Goal: Communication & Community: Answer question/provide support

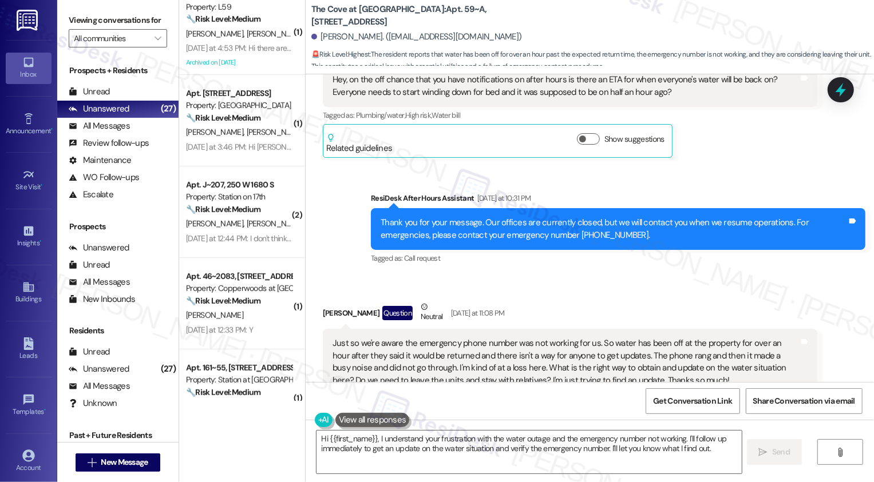
scroll to position [973, 0]
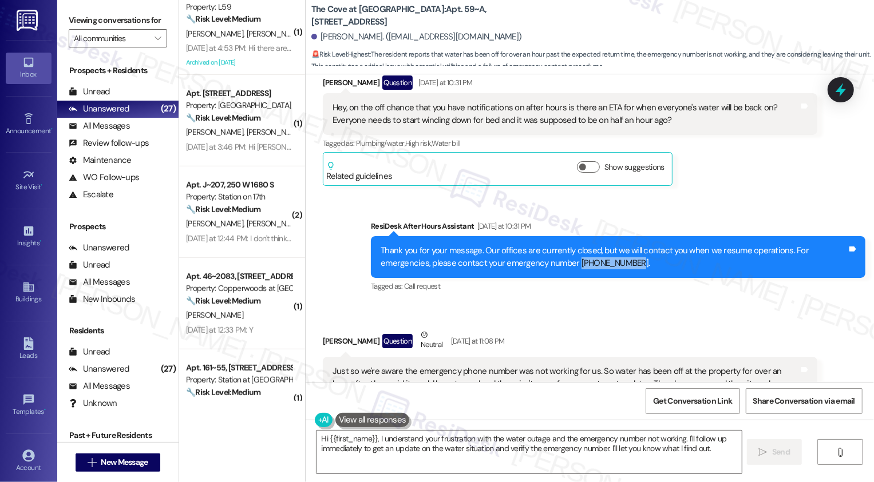
drag, startPoint x: 519, startPoint y: 260, endPoint x: 584, endPoint y: 266, distance: 65.4
click at [584, 266] on div "Thank you for your message. Our offices are currently closed, but we will conta…" at bounding box center [614, 257] width 466 height 25
copy div "801-648-4728."
click at [369, 451] on textarea "Hi {{first_name}}, I understand your frustration with the water outage and the …" at bounding box center [528, 452] width 425 height 43
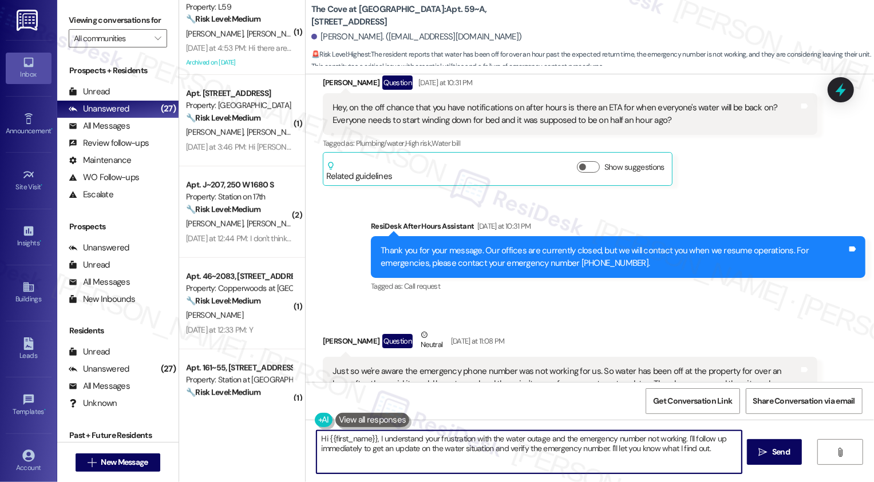
click at [448, 446] on textarea "Hi {{first_name}}, I understand your frustration with the water outage and the …" at bounding box center [528, 452] width 425 height 43
drag, startPoint x: 680, startPoint y: 438, endPoint x: 695, endPoint y: 463, distance: 28.8
click at [695, 463] on textarea "Hi {{first_name}}, I understand your frustration with the water outage and the …" at bounding box center [528, 452] width 425 height 43
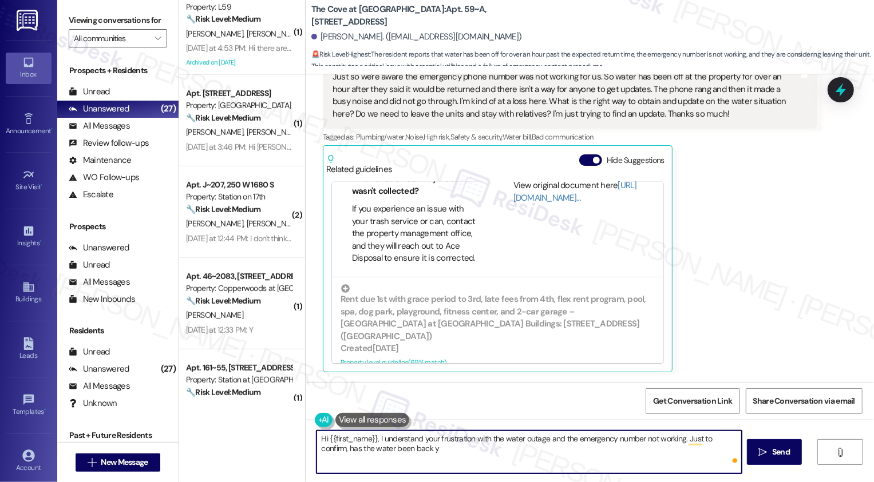
scroll to position [1268, 0]
drag, startPoint x: 682, startPoint y: 435, endPoint x: 314, endPoint y: 442, distance: 368.7
click at [316, 445] on textarea "Hi {{first_name}}, I understand your frustration with the water outage and the …" at bounding box center [528, 452] width 425 height 43
click at [401, 454] on textarea "Hi {{first_name}}, I understand your frustration with the water outage and the …" at bounding box center [528, 452] width 425 height 43
paste textarea "801-648-4728."
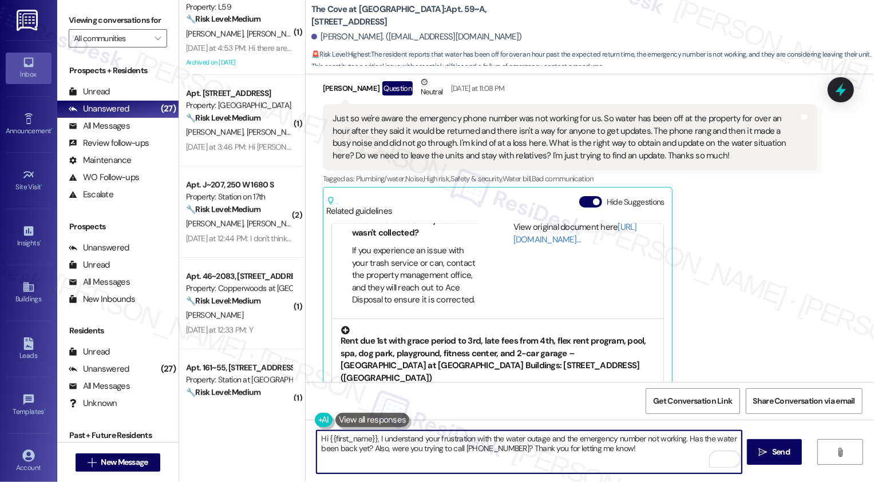
scroll to position [1371, 0]
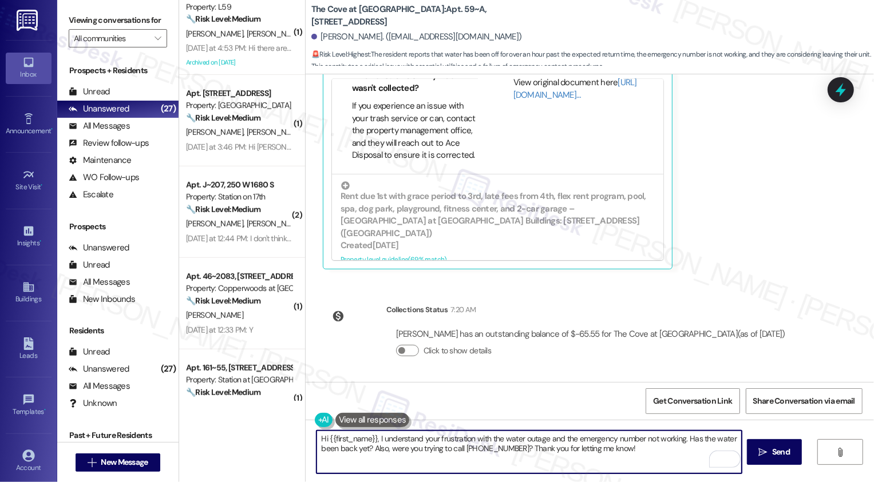
click at [324, 451] on textarea "Hi {{first_name}}, I understand your frustration with the water outage and the …" at bounding box center [528, 452] width 425 height 43
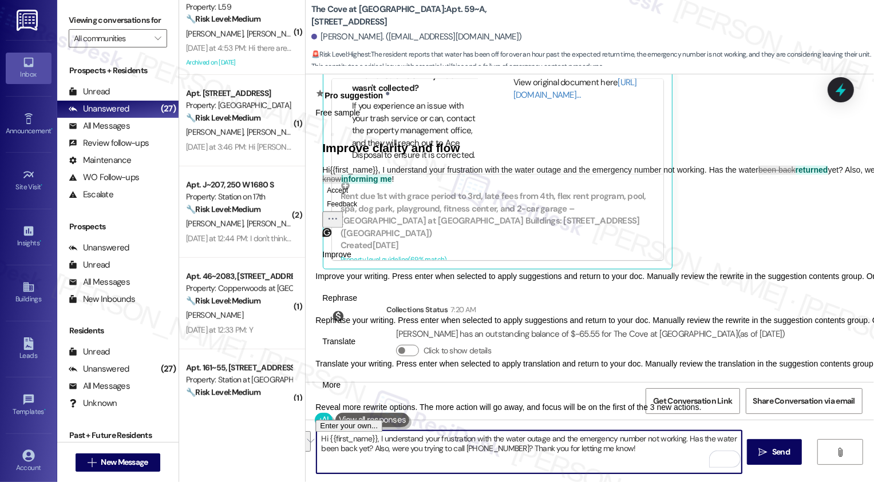
click at [357, 304] on span "Rephrase" at bounding box center [339, 298] width 35 height 12
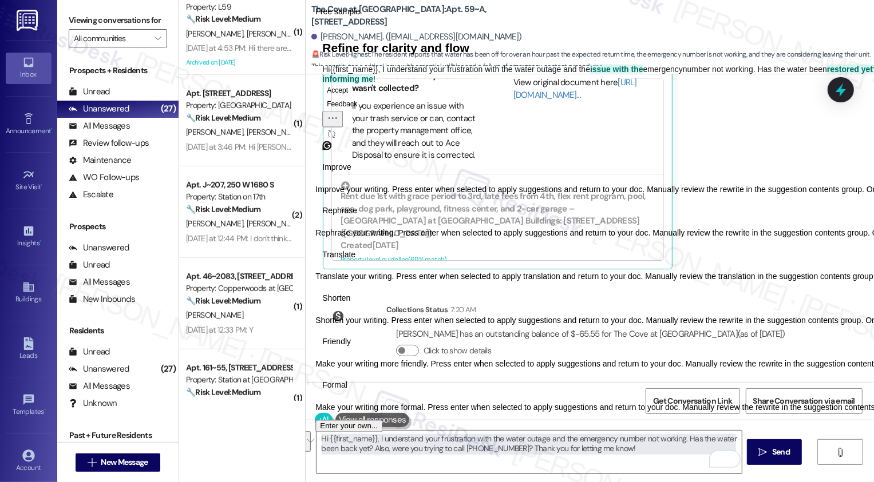
click at [351, 349] on span "Friendly" at bounding box center [336, 343] width 29 height 12
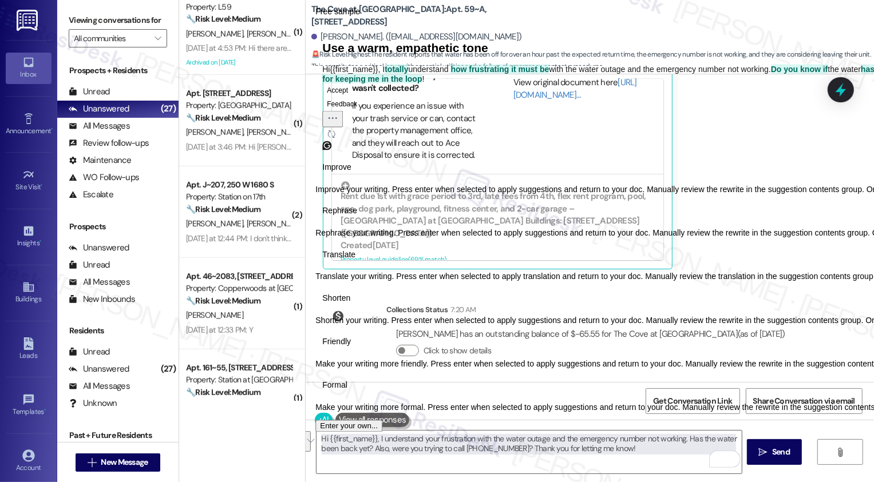
click at [357, 217] on span "Rephrase" at bounding box center [339, 211] width 35 height 12
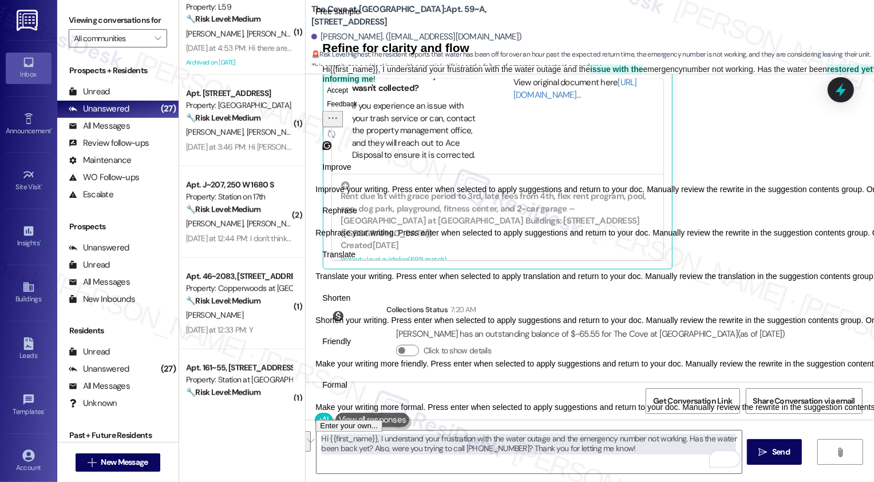
click at [353, 97] on button "Accept" at bounding box center [337, 90] width 30 height 14
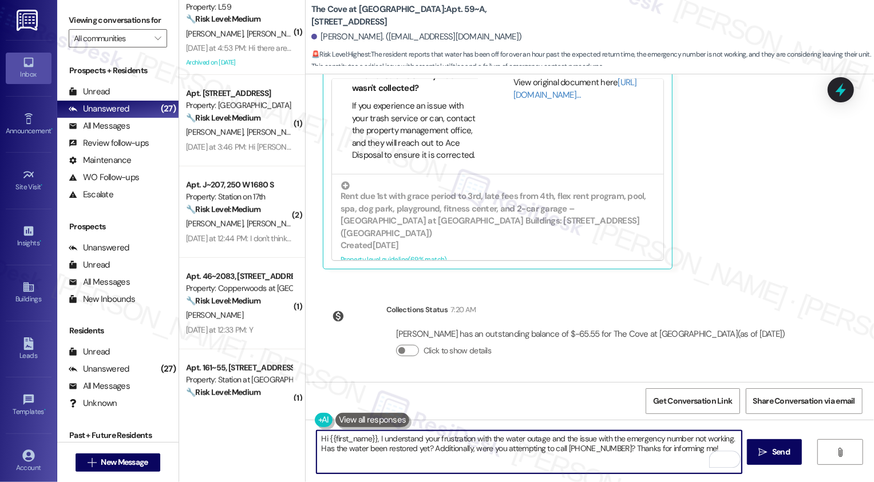
click at [488, 439] on textarea "Hi {{first_name}}, I understand your frustration with the water outage and the …" at bounding box center [528, 452] width 425 height 43
click at [630, 457] on textarea "Hi {{first_name}}, I understand your frustration with the water outage and the …" at bounding box center [528, 452] width 425 height 43
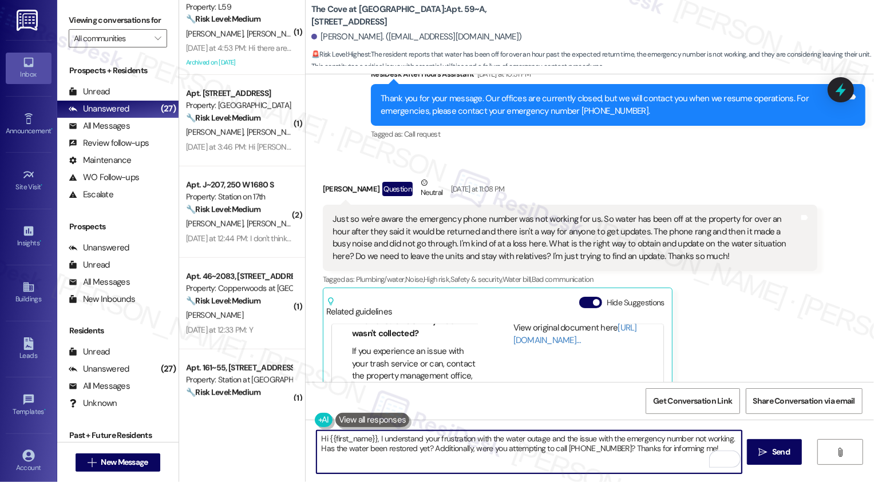
scroll to position [1124, 0]
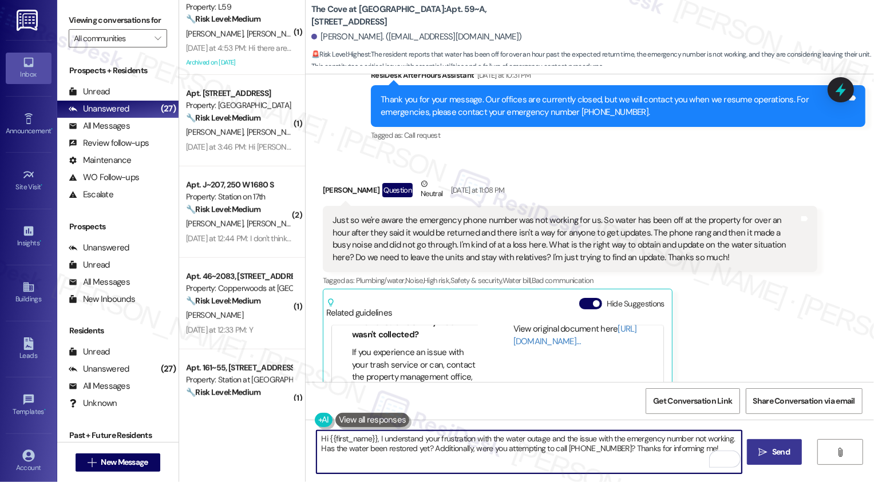
type textarea "Hi {{first_name}}, I understand your frustration with the water outage and the …"
click at [768, 448] on span " Send" at bounding box center [775, 452] width 36 height 12
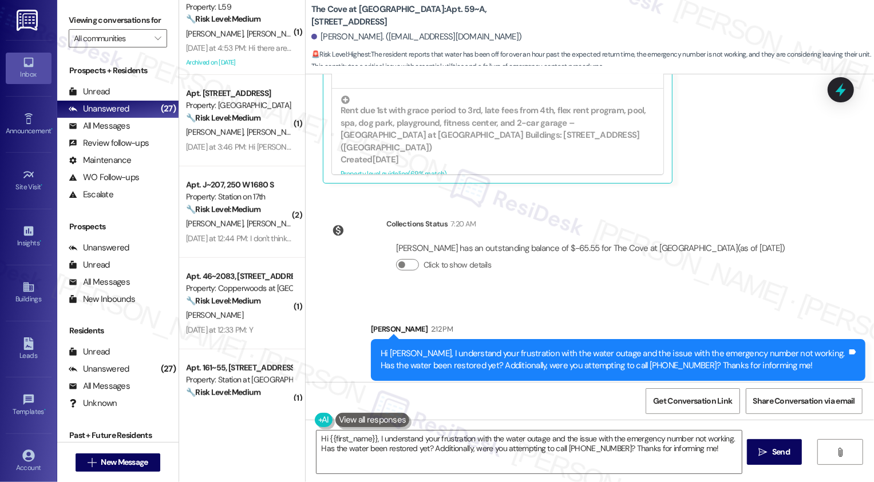
scroll to position [1463, 0]
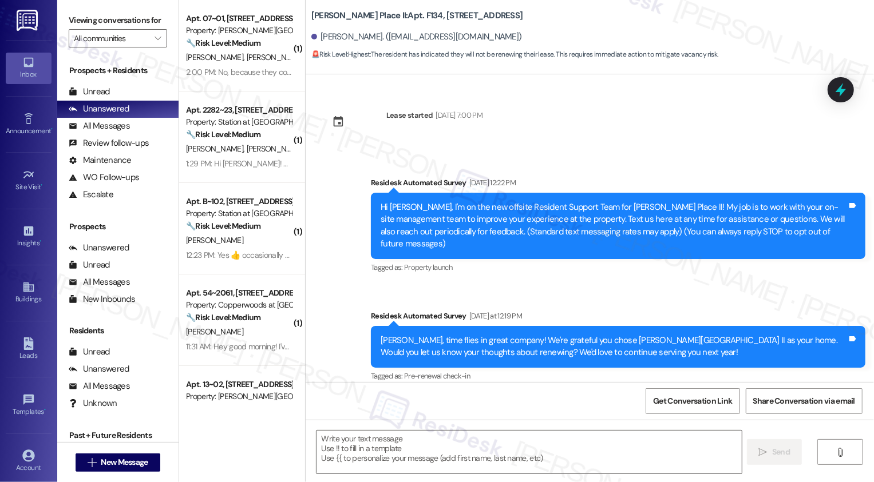
type textarea "Fetching suggested responses. Please feel free to read through the conversation…"
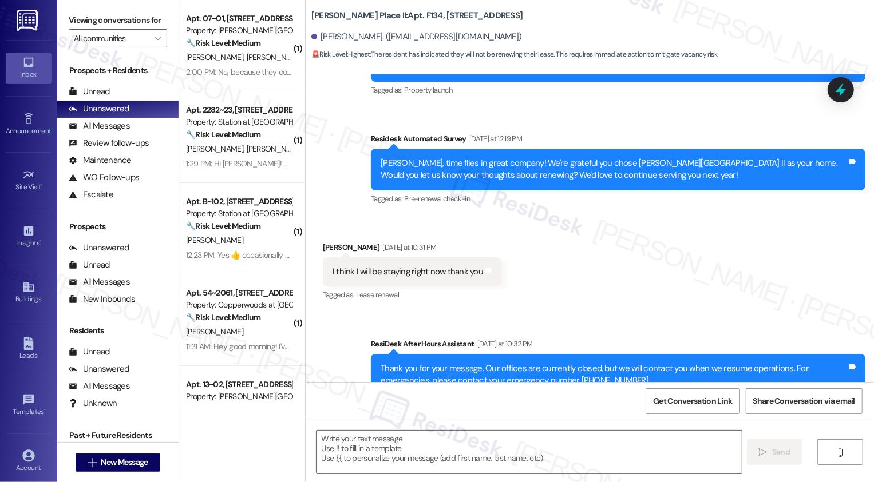
scroll to position [204, 0]
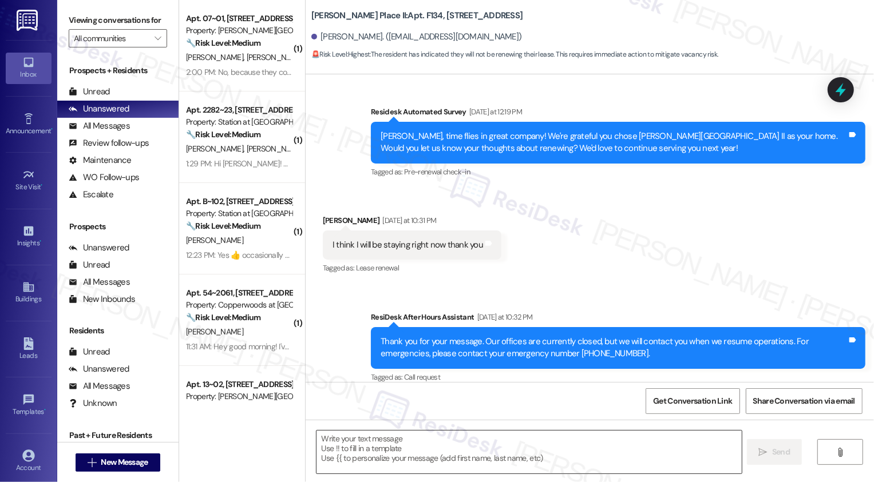
click at [399, 452] on textarea at bounding box center [528, 452] width 425 height 43
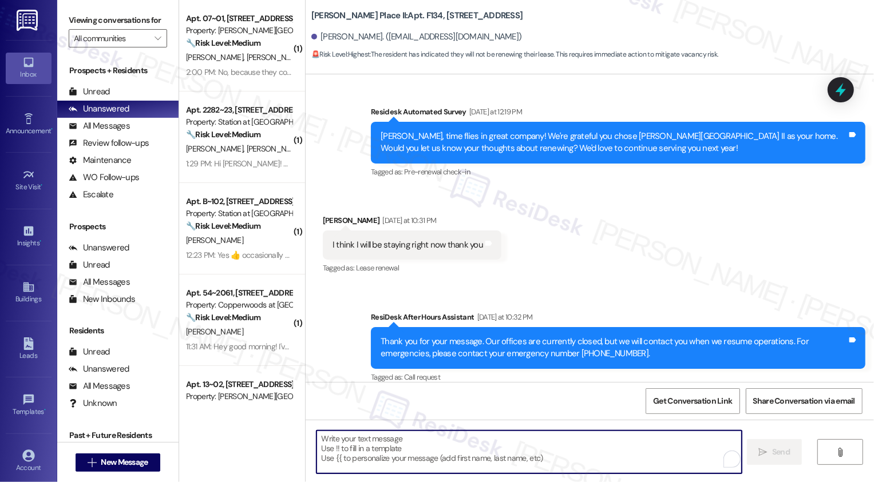
type textarea "T"
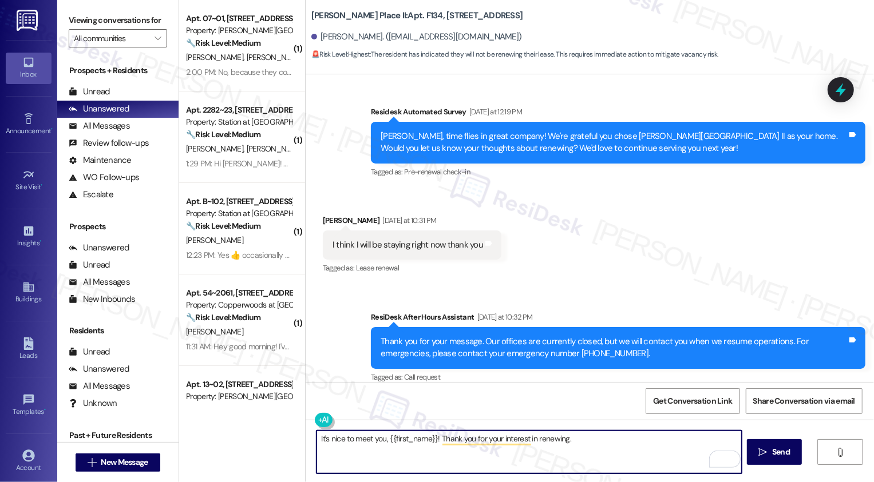
paste textarea "If you don't mind me asking, how has your experience been so far? Has the prope…"
click at [584, 453] on textarea "It's nice to meet you, {{first_name}}! Thank you for your interest in renewing.…" at bounding box center [528, 452] width 425 height 43
type textarea "It's nice to meet you, {{first_name}}! Thank you for your interest in renewing.…"
click at [772, 458] on span "Send" at bounding box center [781, 452] width 18 height 12
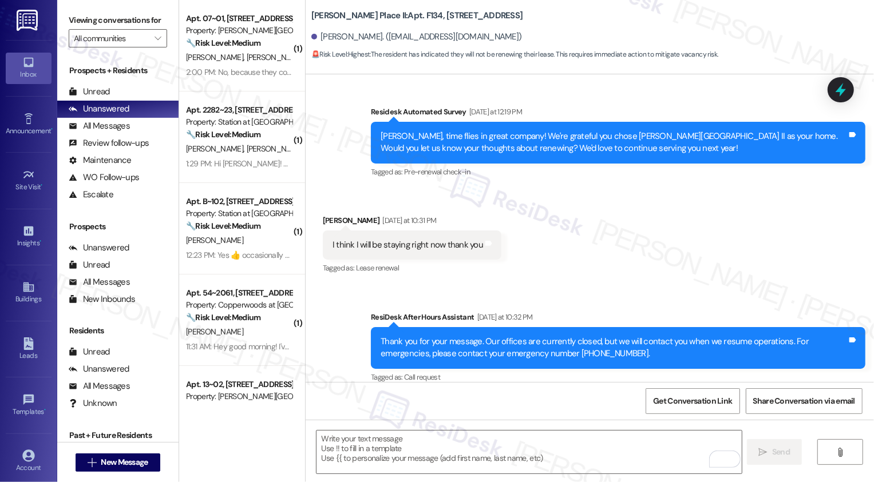
scroll to position [94, 0]
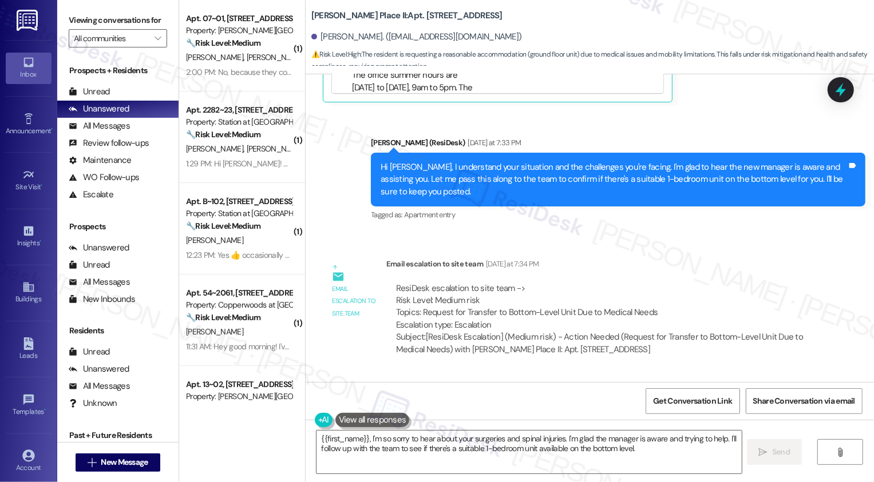
scroll to position [866, 0]
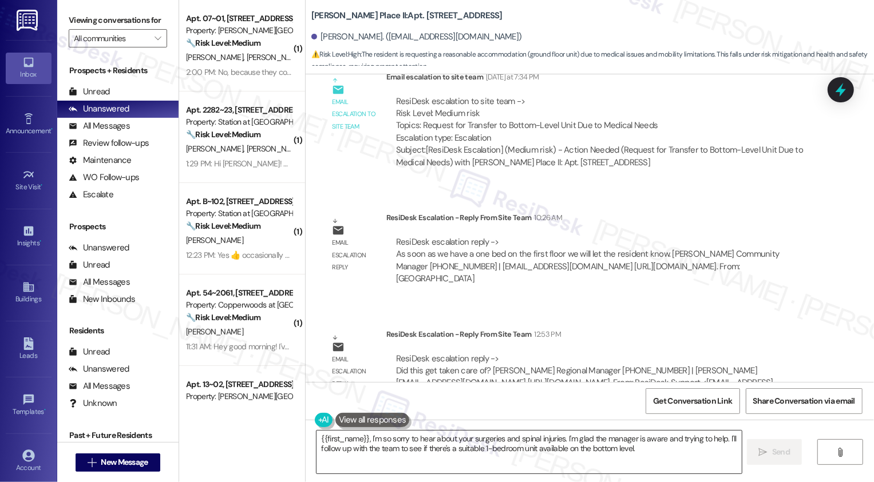
click at [406, 441] on textarea "{{first_name}}, I'm so sorry to hear about your surgeries and spinal injuries. …" at bounding box center [528, 452] width 425 height 43
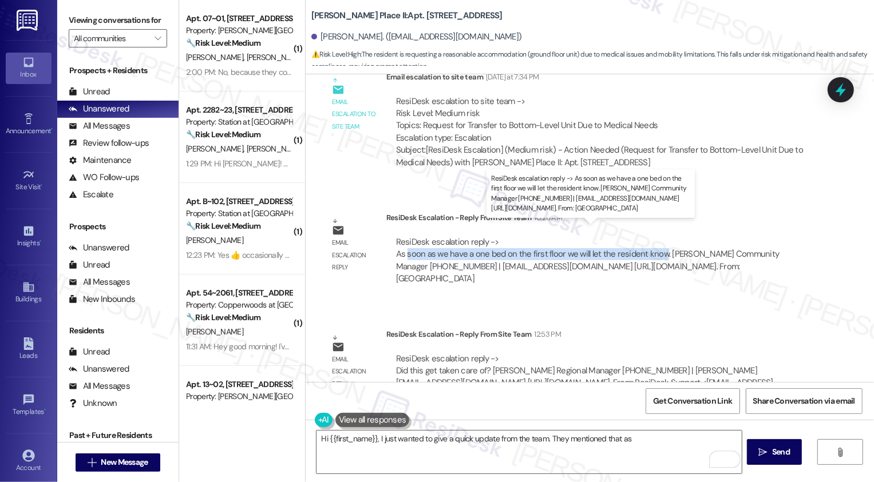
drag, startPoint x: 399, startPoint y: 243, endPoint x: 653, endPoint y: 245, distance: 253.6
click at [653, 245] on div "ResiDesk escalation reply -> As soon as we have a one bed on the first floor we…" at bounding box center [587, 260] width 383 height 48
copy div "soon as we have a one bed on the first floor we will let the resident know"
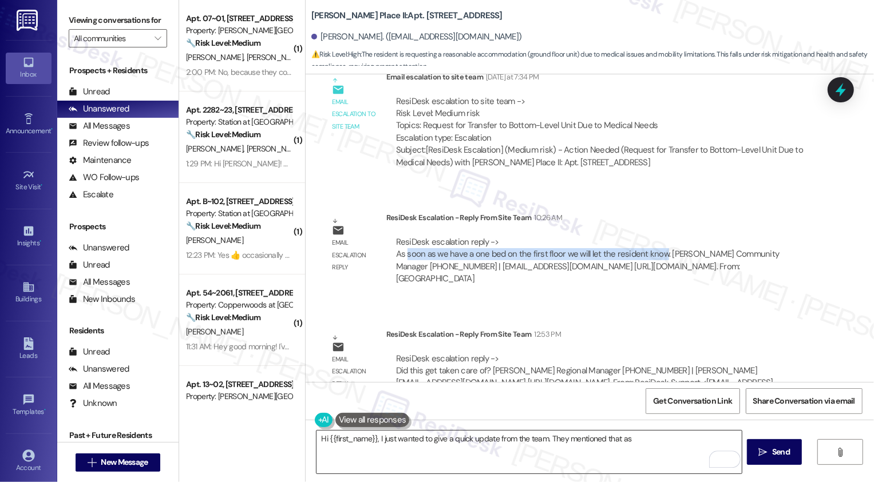
click at [649, 442] on textarea "Hi {{first_name}}, I just wanted to give a quick update from the team. They men…" at bounding box center [528, 452] width 425 height 43
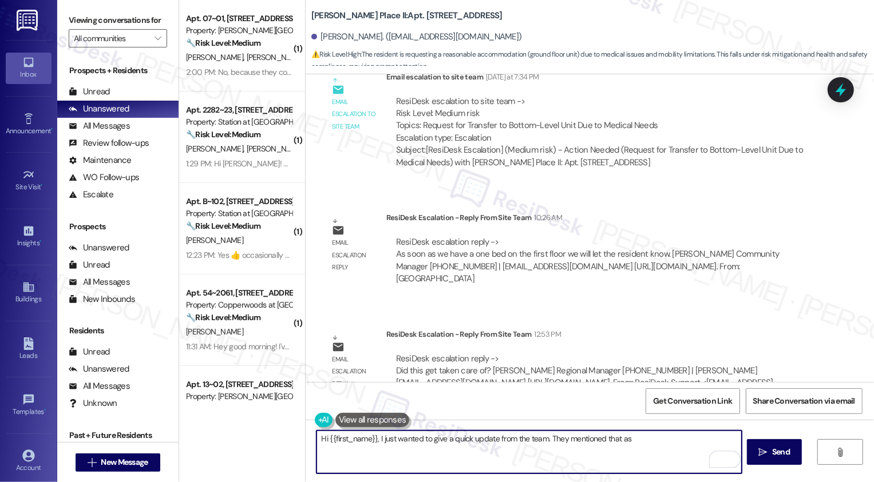
paste textarea "soon as we have a one bed on the first floor we will let the resident know"
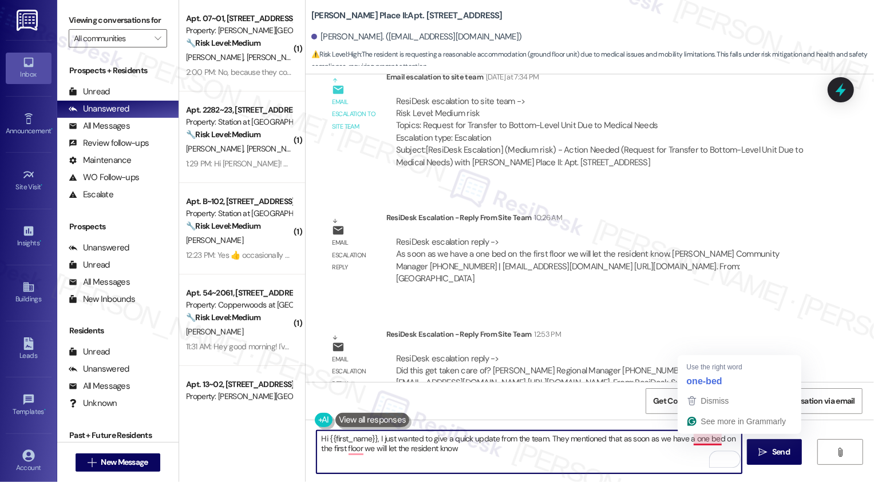
click at [698, 440] on textarea "Hi {{first_name}}, I just wanted to give a quick update from the team. They men…" at bounding box center [528, 452] width 425 height 43
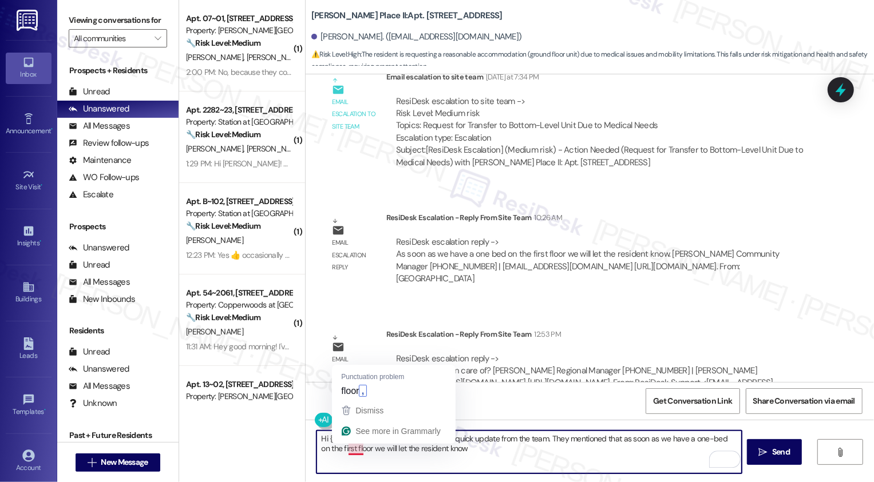
click at [361, 448] on textarea "Hi {{first_name}}, I just wanted to give a quick update from the team. They men…" at bounding box center [528, 452] width 425 height 43
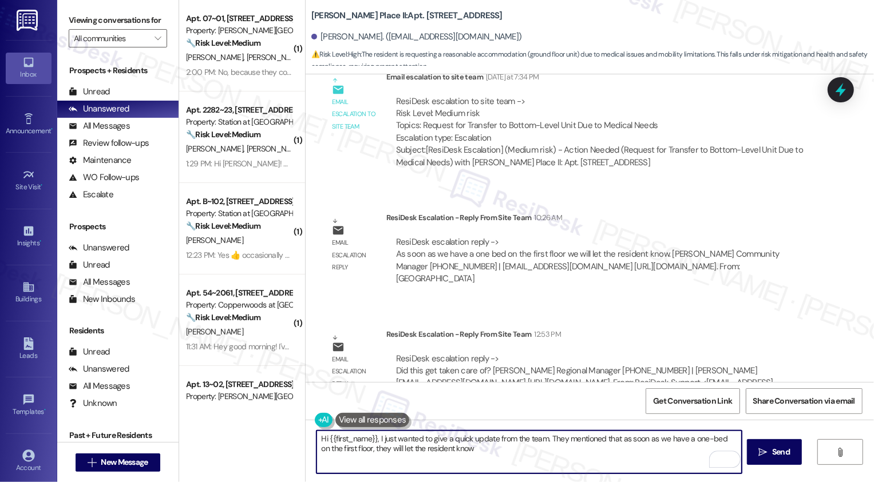
click at [387, 449] on textarea "Hi {{first_name}}, I just wanted to give a quick update from the team. They men…" at bounding box center [528, 452] width 425 height 43
click at [450, 452] on textarea "Hi {{first_name}}, I just wanted to give a quick update from the team. They men…" at bounding box center [528, 452] width 425 height 43
type textarea "Hi {{first_name}}, I just wanted to give a quick update from the team. They men…"
click at [770, 457] on span "Send" at bounding box center [781, 452] width 22 height 12
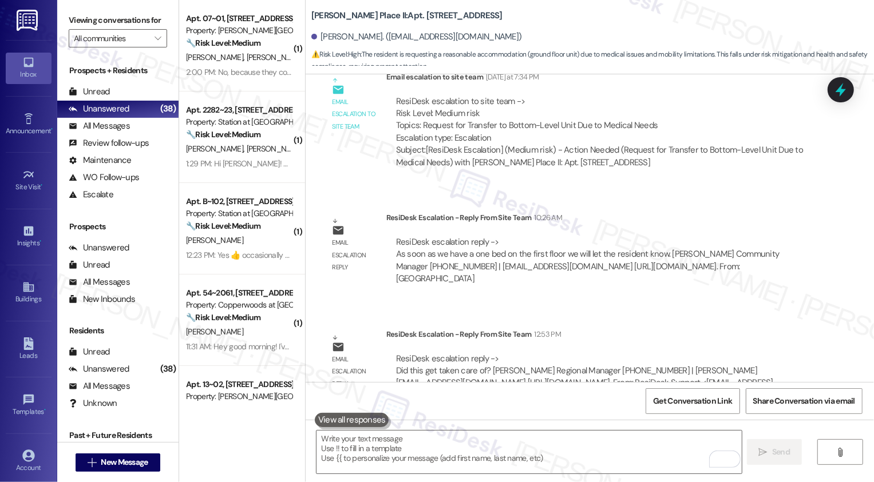
scroll to position [395, 0]
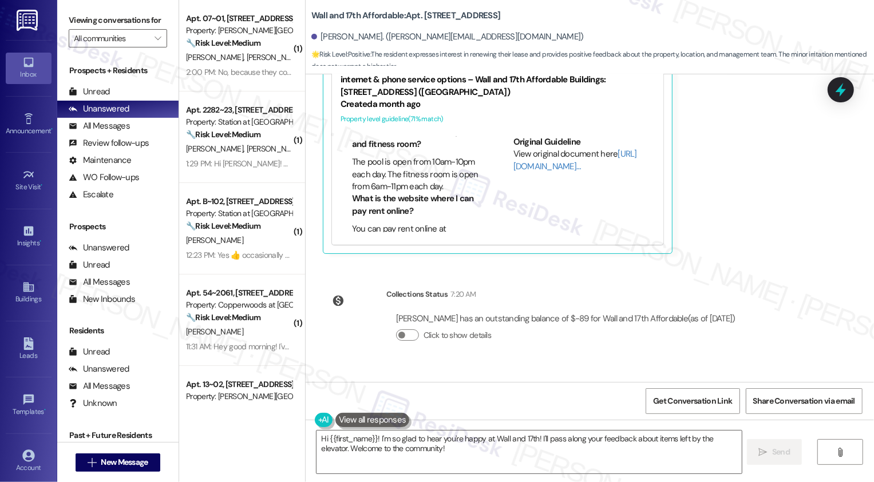
scroll to position [966, 0]
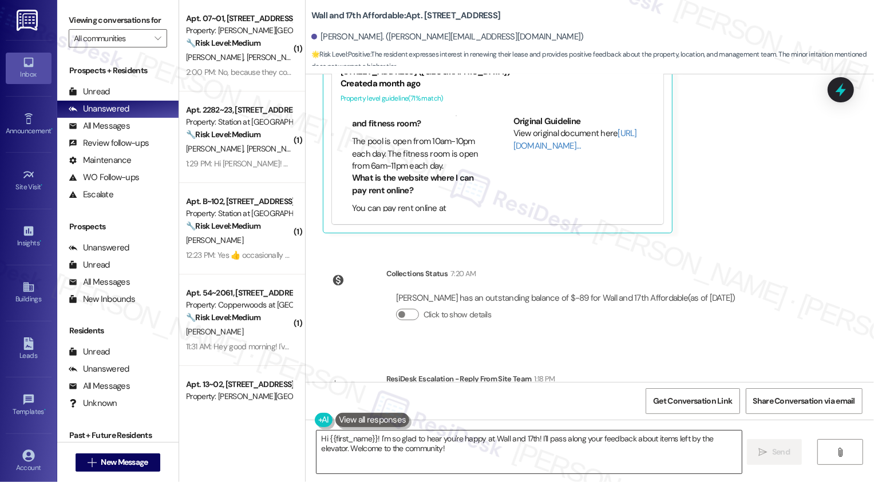
click at [413, 446] on textarea "Hi {{first_name}}! I'm so glad to hear you're happy at Wall and 17th! I'll pass…" at bounding box center [528, 452] width 425 height 43
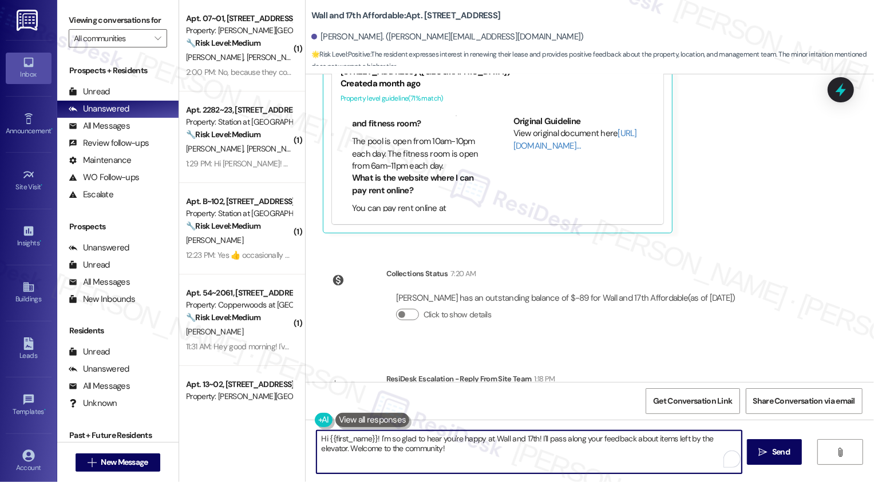
scroll to position [963, 0]
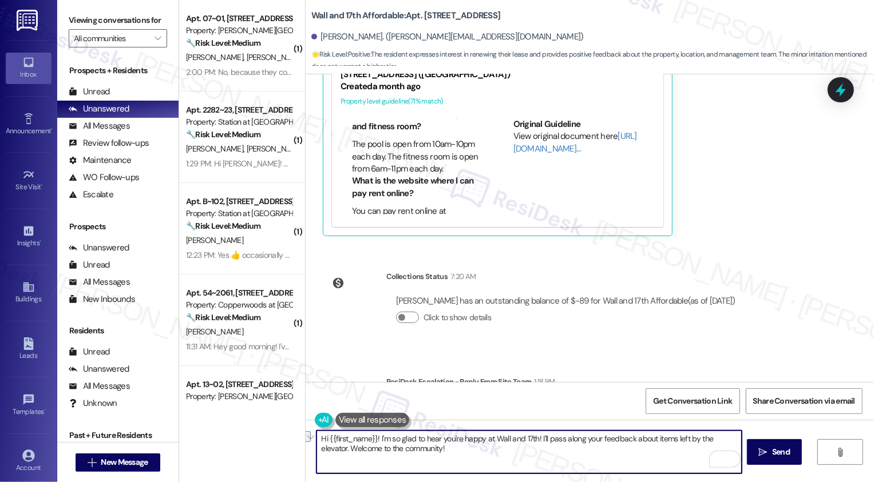
drag, startPoint x: 531, startPoint y: 435, endPoint x: 307, endPoint y: 433, distance: 224.4
click at [310, 433] on div "Hi {{first_name}}! I'm so glad to hear you're happy at Wall and 17th! I'll pass…" at bounding box center [523, 452] width 426 height 44
click at [512, 441] on textarea "Thanks for bringing that up, Melissa! I'll pass along your feedback about items…" at bounding box center [528, 452] width 425 height 43
click at [442, 441] on textarea "Thanks for bringing that up, Melissa! I'll pass along your feedback about items…" at bounding box center [528, 452] width 425 height 43
click at [571, 444] on textarea "Thanks for bringing that up, Melissa! I'll pass along your feedback about items…" at bounding box center [528, 452] width 425 height 43
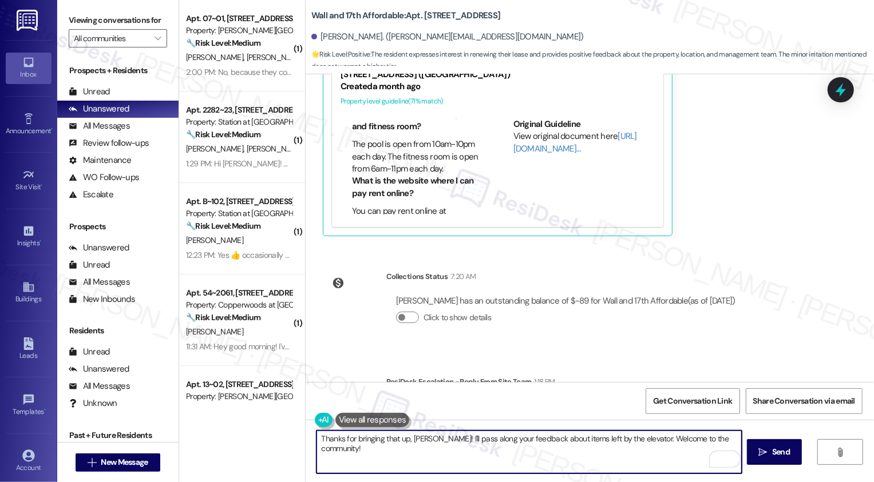
drag, startPoint x: 634, startPoint y: 436, endPoint x: 642, endPoint y: 462, distance: 27.5
click at [642, 461] on textarea "Thanks for bringing that up, Melissa! I'll pass along your feedback about items…" at bounding box center [528, 452] width 425 height 43
paste textarea "lease will expire 12/31/2025. We will send her a renewal letter in October with…"
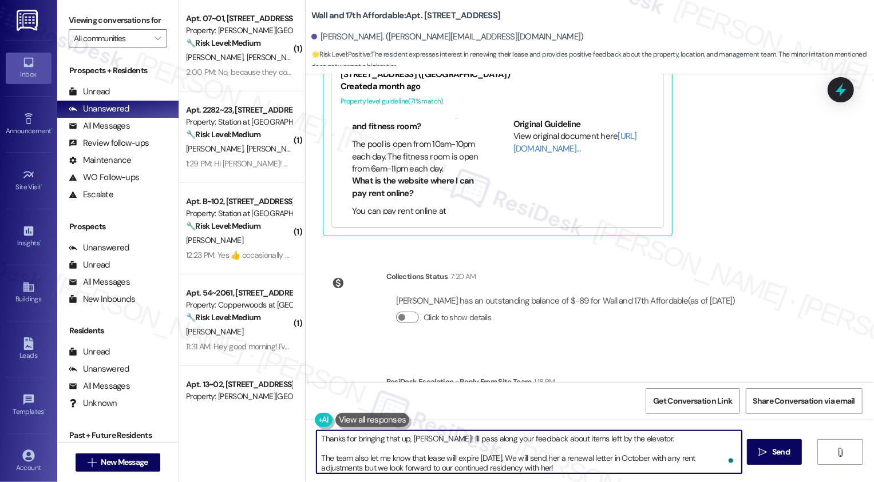
click at [415, 456] on textarea "Thanks for bringing that up, Melissa! I'll pass along your feedback about items…" at bounding box center [528, 452] width 425 height 43
click at [481, 462] on textarea "Thanks for bringing that up, Melissa! I'll pass along your feedback about items…" at bounding box center [528, 452] width 425 height 43
click at [531, 458] on textarea "Thanks for bringing that up, Melissa! I'll pass along your feedback about items…" at bounding box center [528, 452] width 425 height 43
click at [580, 458] on textarea "Thanks for bringing that up, Melissa! I'll pass along your feedback about items…" at bounding box center [528, 452] width 425 height 43
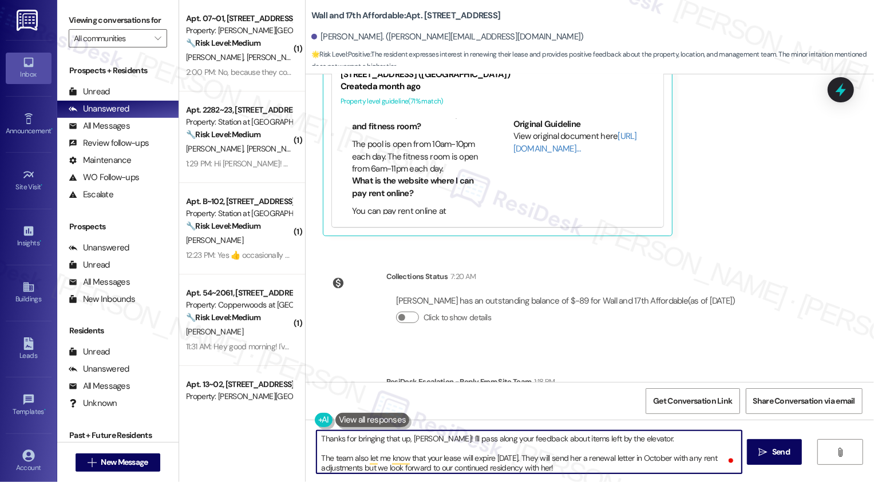
click at [580, 458] on textarea "Thanks for bringing that up, Melissa! I'll pass along your feedback about items…" at bounding box center [528, 452] width 425 height 43
click at [662, 462] on textarea "Thanks for bringing that up, Melissa! I'll pass along your feedback about items…" at bounding box center [528, 452] width 425 height 43
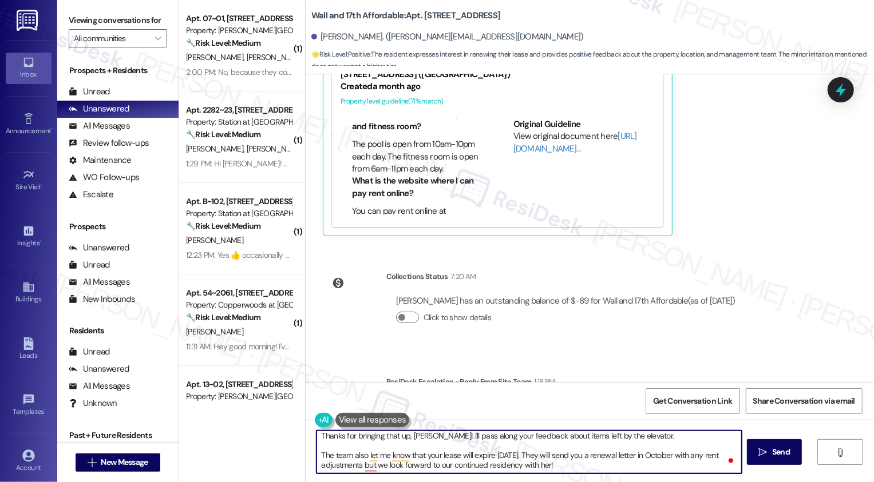
scroll to position [3, 0]
click at [537, 468] on textarea "Thanks for bringing that up, Melissa! I'll pass along your feedback about items…" at bounding box center [528, 452] width 425 height 43
paste textarea "’ll pass along your feedback about the items left by the elevator. The team als…"
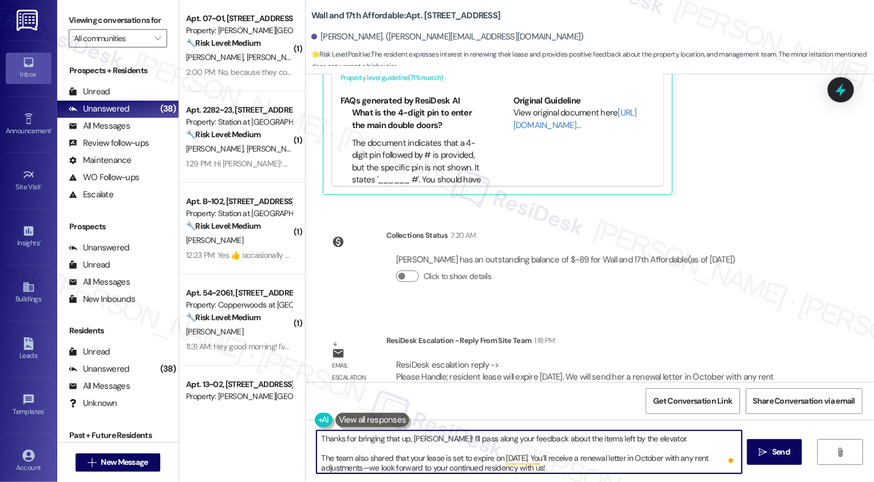
scroll to position [1022, 0]
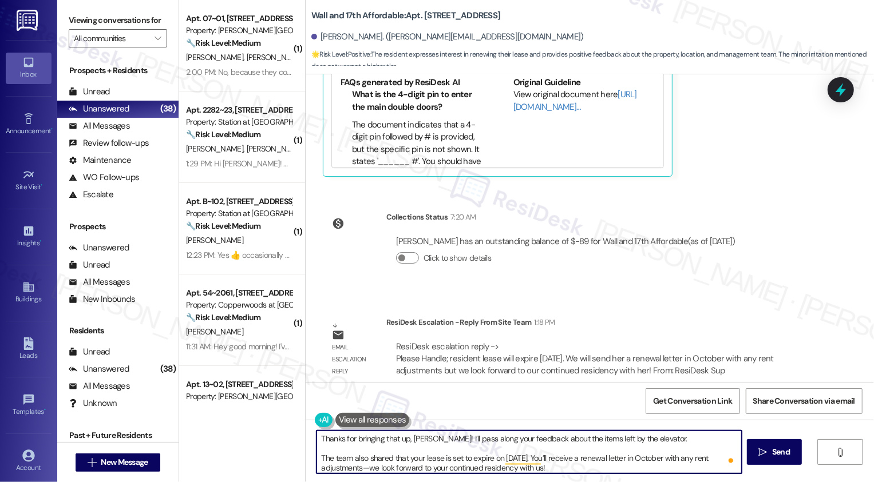
click at [398, 448] on textarea "Thanks for bringing that up, Melissa! I’ll pass along your feedback about the i…" at bounding box center [528, 452] width 425 height 43
click at [597, 460] on textarea "Thanks for bringing that up, Melissa! I’ll pass along your feedback about the i…" at bounding box center [528, 452] width 425 height 43
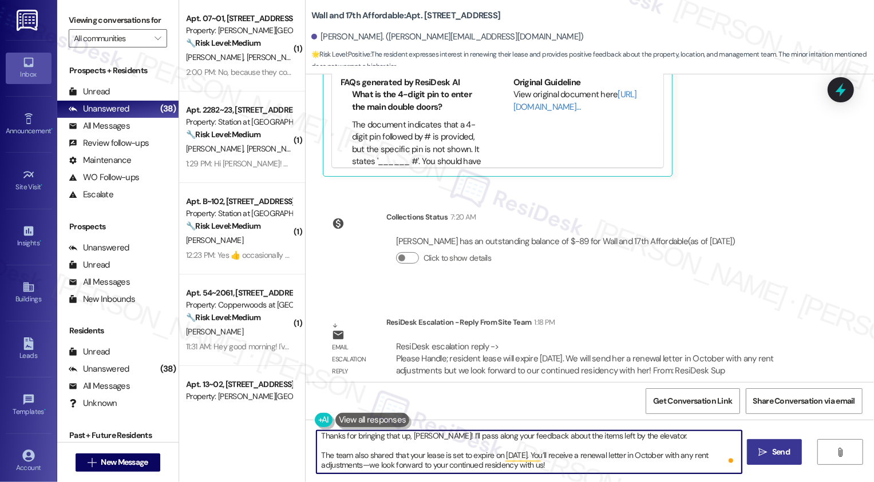
type textarea "Thanks for bringing that up, Melissa! I’ll pass along your feedback about the i…"
click at [772, 453] on span "Send" at bounding box center [781, 452] width 18 height 12
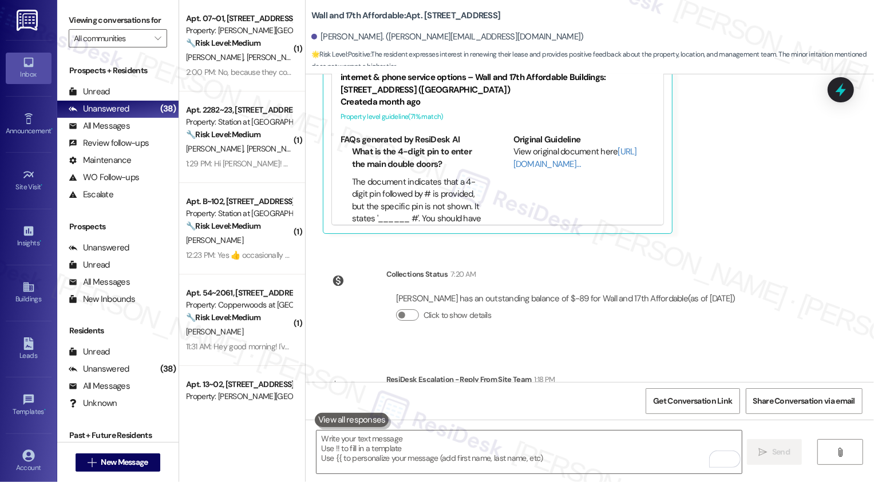
scroll to position [1139, 0]
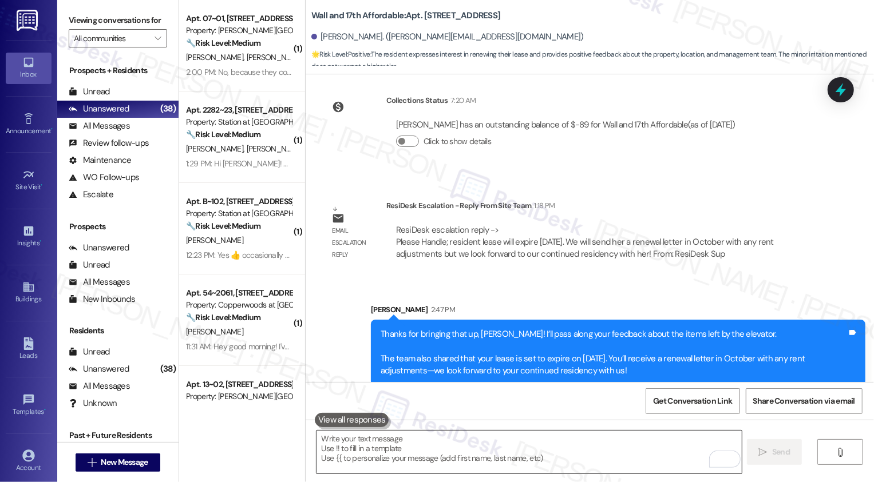
click at [414, 453] on textarea "To enrich screen reader interactions, please activate Accessibility in Grammarl…" at bounding box center [528, 452] width 425 height 43
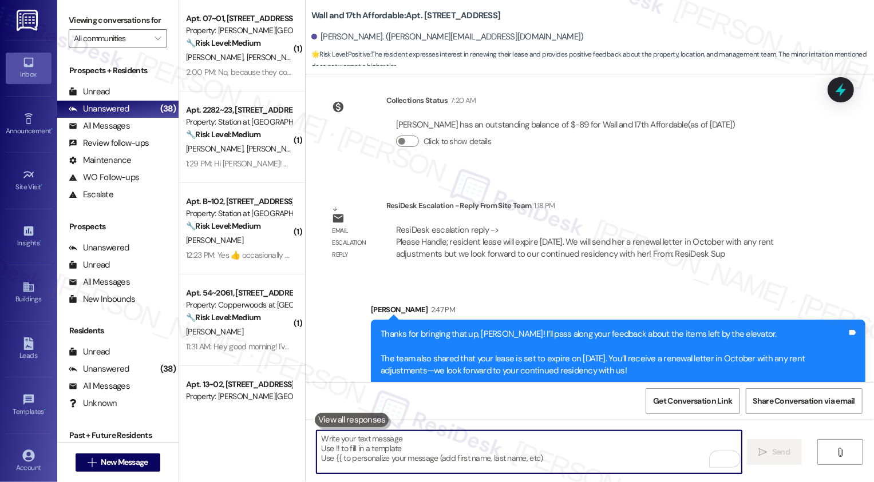
paste textarea "If you have a minute, could I ask a quick favor? Would you mind leaving us a Go…"
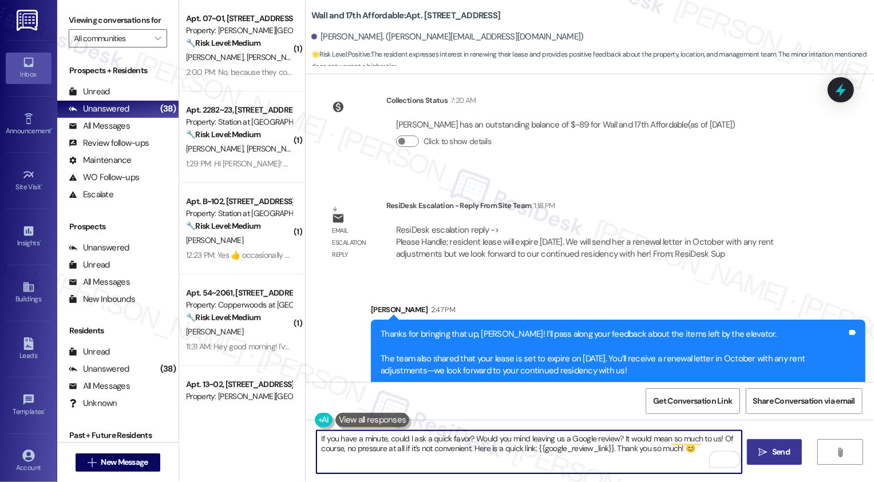
click at [334, 436] on textarea "If you have a minute, could I ask a quick favor? Would you mind leaving us a Go…" at bounding box center [528, 452] width 425 height 43
click at [722, 436] on textarea "If you also have a minute, could I ask a quick favor? Would you mind leaving us…" at bounding box center [528, 452] width 425 height 43
type textarea "If you also have a minute, could I ask a quick favor? Would you mind leaving us…"
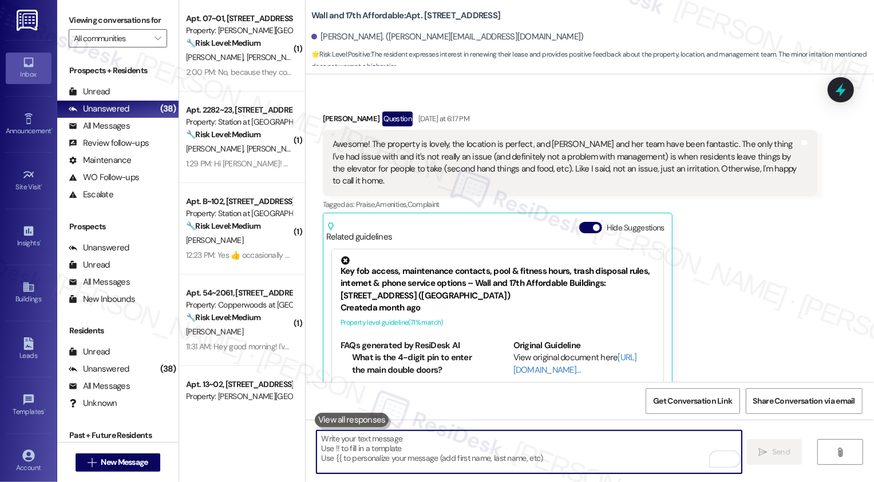
scroll to position [737, 0]
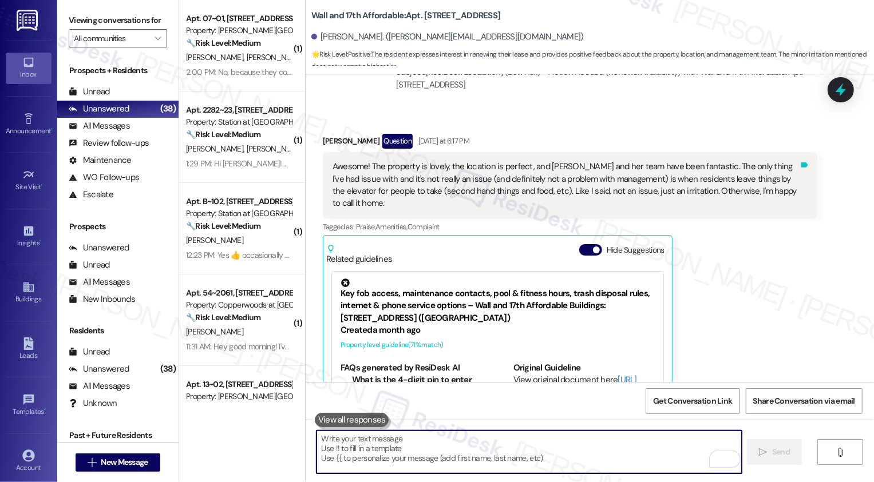
click at [801, 163] on icon at bounding box center [804, 165] width 7 height 5
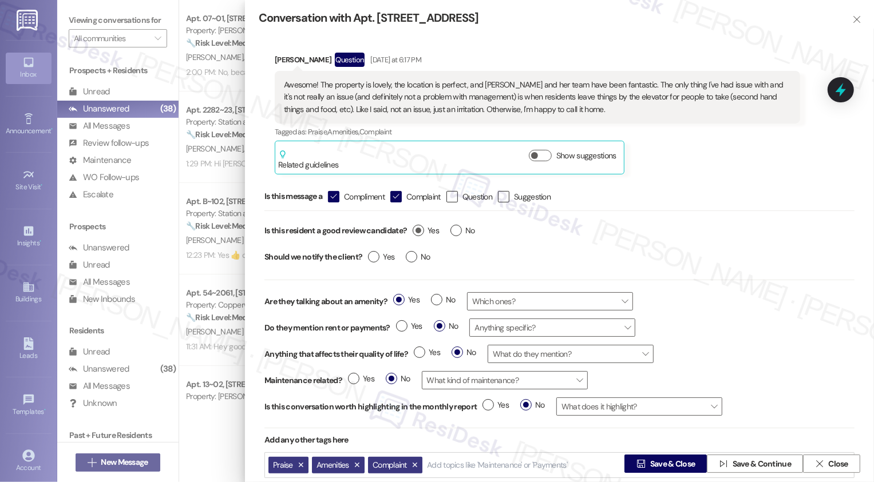
click at [417, 225] on label "Yes" at bounding box center [426, 231] width 26 height 12
click at [417, 225] on input "Yes" at bounding box center [426, 232] width 26 height 15
radio input "true"
click at [659, 469] on span "Save & Close" at bounding box center [672, 464] width 45 height 12
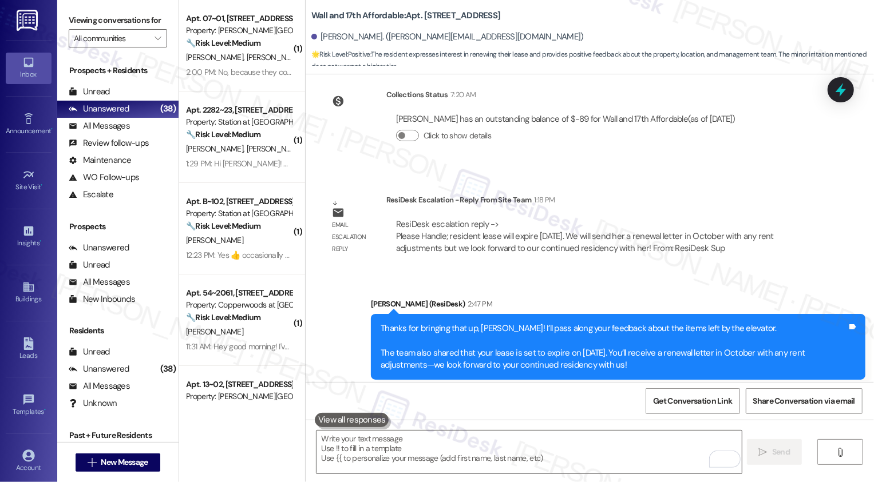
scroll to position [1285, 0]
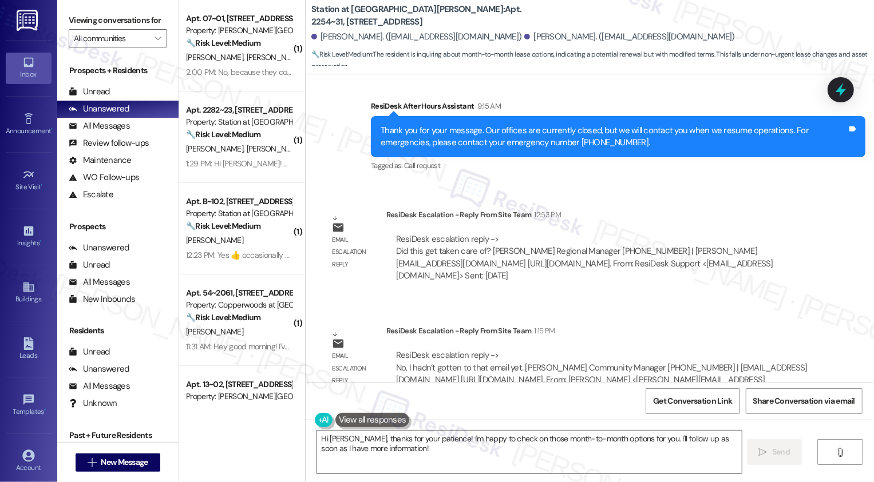
scroll to position [936, 0]
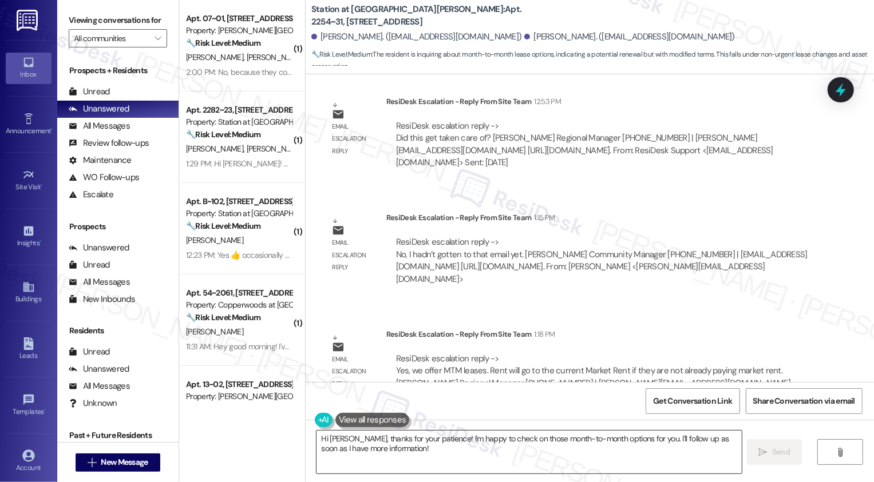
click at [427, 449] on textarea "Hi [PERSON_NAME], thanks for your patience! I'm happy to check on those month-t…" at bounding box center [528, 452] width 425 height 43
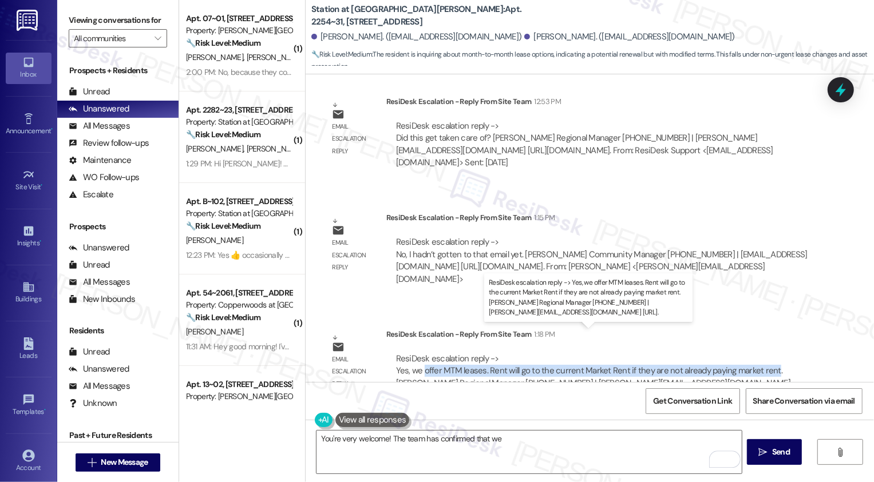
drag, startPoint x: 415, startPoint y: 345, endPoint x: 763, endPoint y: 344, distance: 348.5
click at [763, 353] on div "ResiDesk escalation reply -> Yes, we offer MTM leases. Rent will go to the curr…" at bounding box center [593, 377] width 394 height 48
copy div "offer MTM leases. Rent will go to the current Market Rent if they are not alrea…"
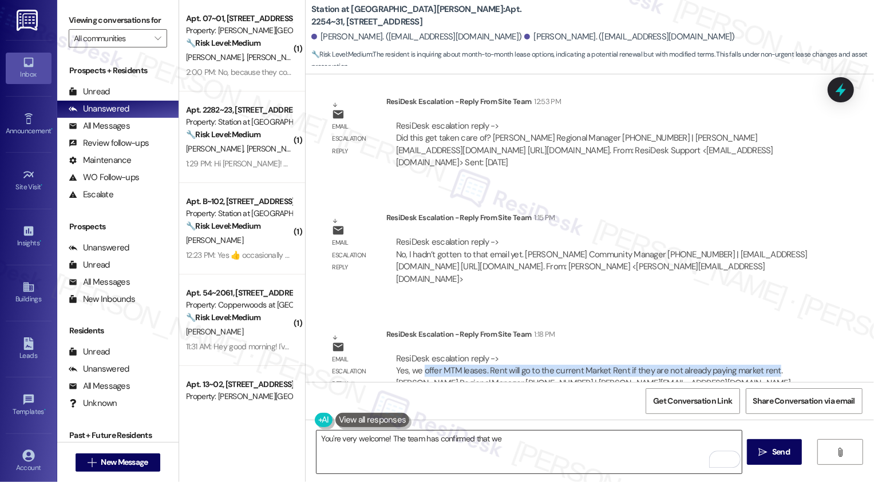
click at [606, 432] on textarea "You're very welcome! The team has confirmed that we" at bounding box center [528, 452] width 425 height 43
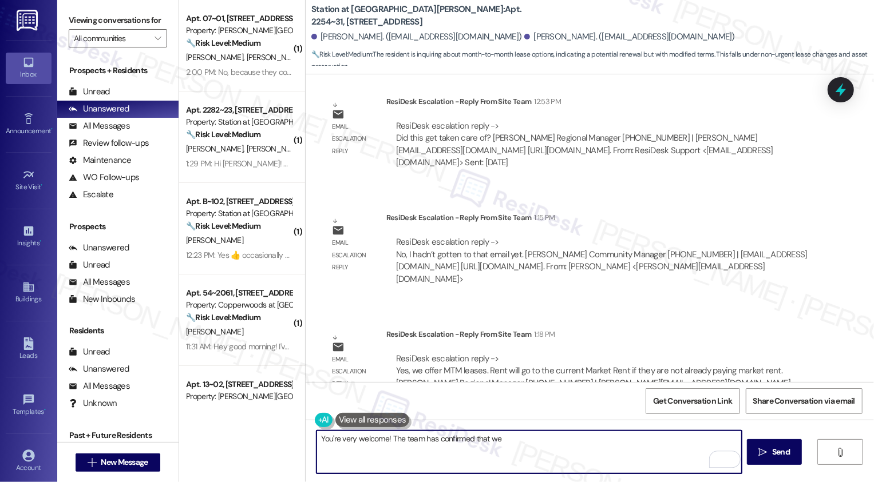
paste textarea "offer MTM leases. Rent will go to the current Market Rent if they are not alrea…"
click at [532, 448] on textarea "You're very welcome! The team has confirmed that we" at bounding box center [528, 452] width 425 height 43
paste textarea "offer MTM leases. Rent will go to the current Market Rent if they are not alrea…"
click at [486, 439] on textarea "You're very welcome! The team has confirmed that we offer MTM leases. Rent will…" at bounding box center [528, 452] width 425 height 43
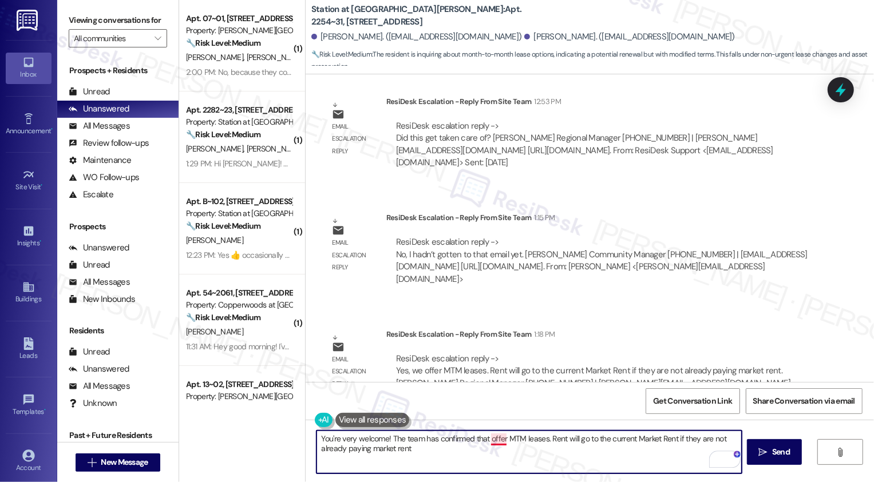
click at [493, 437] on textarea "You're very welcome! The team has confirmed that offer MTM leases. Rent will go…" at bounding box center [528, 452] width 425 height 43
click at [496, 438] on textarea "You're very welcome! The team has confirmed that MTM leases. Rent will go to th…" at bounding box center [528, 452] width 425 height 43
click at [529, 439] on textarea "You're very welcome! The team has confirmed that month-to-month- leases are als…" at bounding box center [528, 452] width 425 height 43
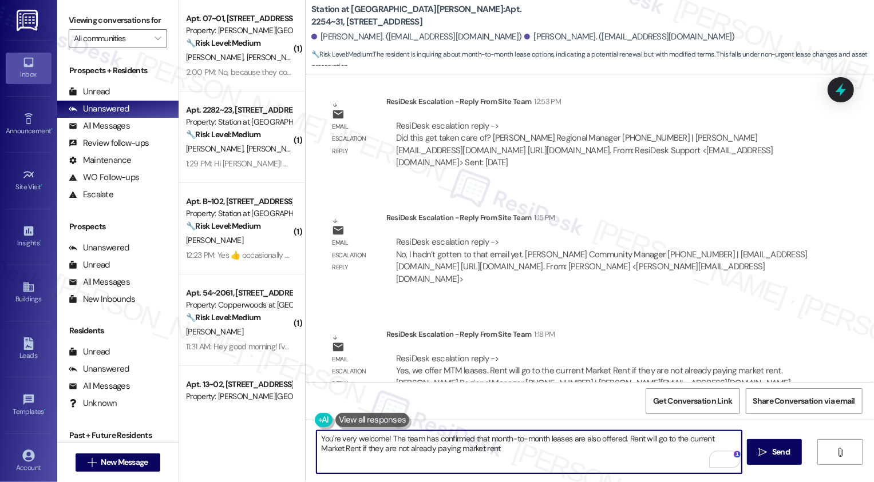
click at [567, 440] on textarea "You're very welcome! The team has confirmed that month-to-month leases are also…" at bounding box center [528, 452] width 425 height 43
click at [570, 442] on textarea "You're very welcome! The team has confirmed that month-to-month lease are also …" at bounding box center [528, 452] width 425 height 43
click at [588, 438] on textarea "You're very welcome! The team has confirmed that month-to-month lease is also o…" at bounding box center [528, 452] width 425 height 43
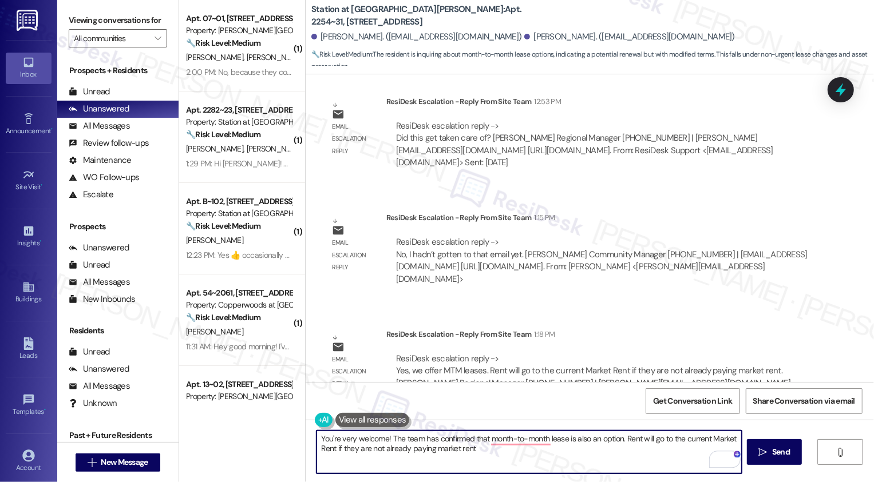
click at [375, 448] on textarea "You're very welcome! The team has confirmed that month-to-month lease is also a…" at bounding box center [528, 452] width 425 height 43
click at [346, 450] on textarea "You're very welcome! The team has confirmed that month-to-month lease is also a…" at bounding box center [528, 452] width 425 height 43
click at [469, 450] on textarea "You're very welcome! The team has confirmed that month-to-month lease is also a…" at bounding box center [528, 452] width 425 height 43
paste textarea "’re very welcome! The team confirmed that a month-to-month lease is also an opt…"
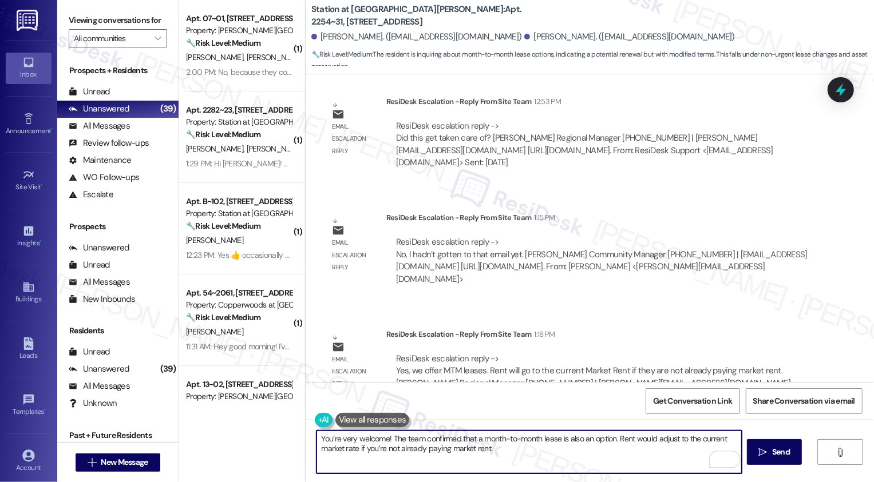
click at [443, 446] on textarea "You’re very welcome! The team confirmed that a month-to-month lease is also an …" at bounding box center [528, 452] width 425 height 43
click at [479, 446] on textarea "You’re very welcome! The team confirmed that a month-to-month lease is also an …" at bounding box center [528, 452] width 425 height 43
click at [512, 450] on textarea "You’re very welcome! The team confirmed that a month-to-month lease is also an …" at bounding box center [528, 452] width 425 height 43
click at [319, 451] on textarea "You’re very welcome! The team confirmed that a month-to-month lease is also an …" at bounding box center [528, 452] width 425 height 43
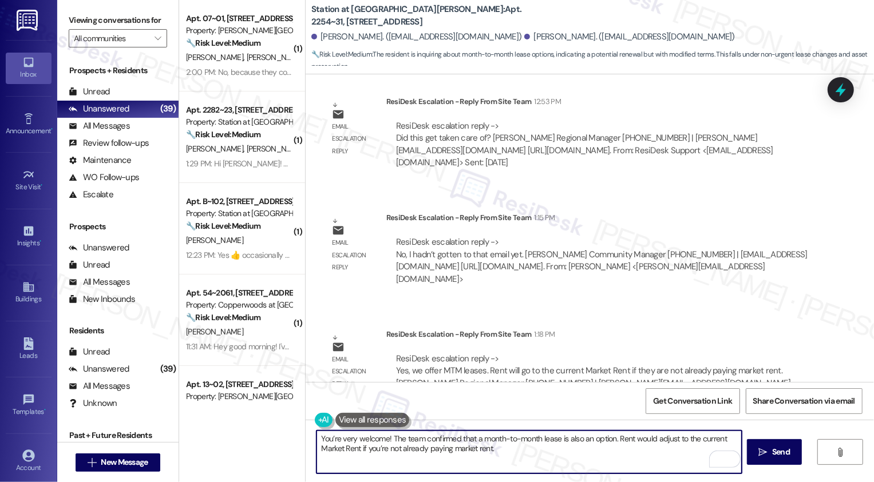
click at [480, 454] on textarea "You’re very welcome! The team confirmed that a month-to-month lease is also an …" at bounding box center [528, 452] width 425 height 43
click at [515, 450] on textarea "You’re very welcome! The team confirmed that a month-to-month lease is also an …" at bounding box center [528, 452] width 425 height 43
type textarea "You’re very welcome! The team confirmed that a month-to-month lease is also an …"
click at [759, 449] on icon "" at bounding box center [763, 452] width 9 height 9
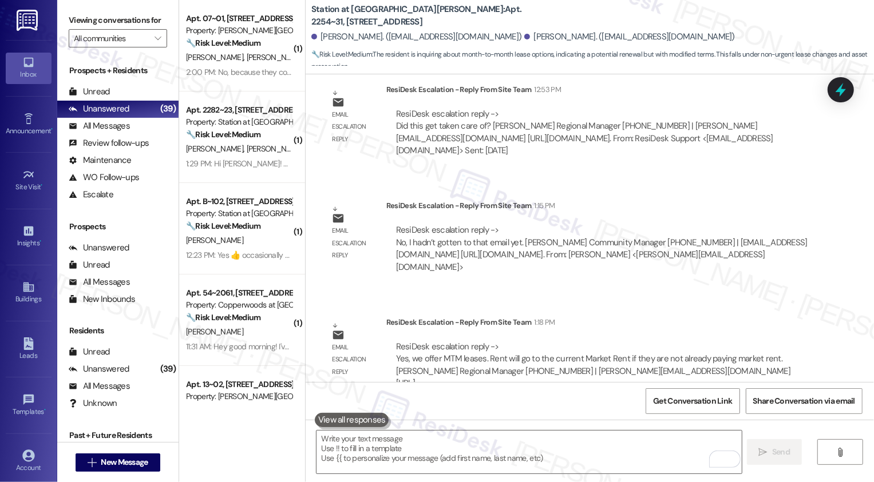
scroll to position [1028, 0]
